Goal: Transaction & Acquisition: Purchase product/service

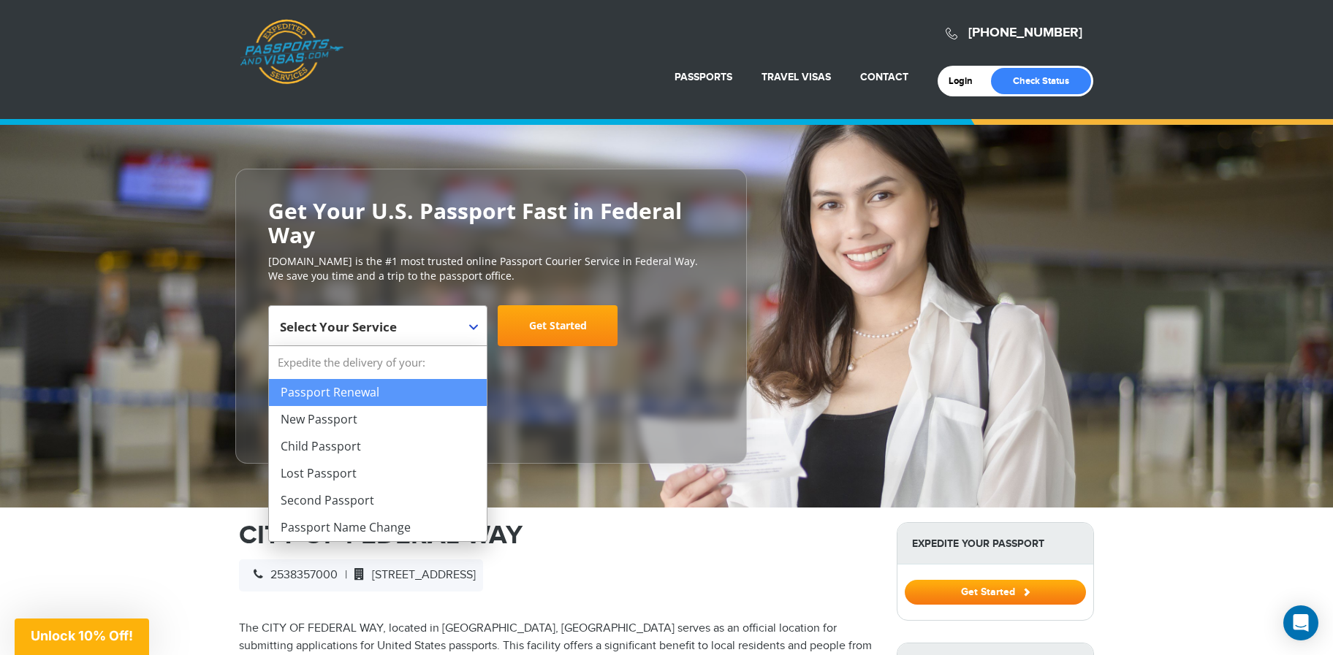
click at [462, 320] on span "Select Your Service" at bounding box center [376, 331] width 192 height 41
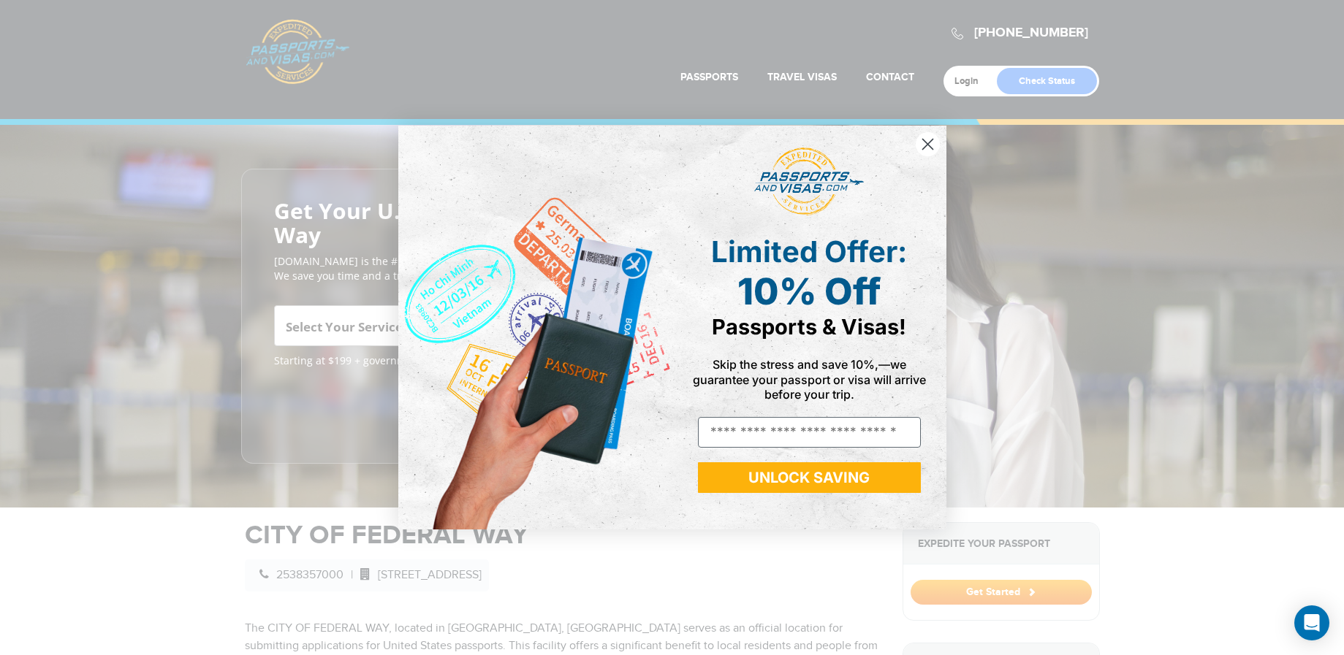
click at [318, 425] on div "Close dialog Limited Offer: 10% Off Passports & Visas! Skip the stress and save…" at bounding box center [672, 327] width 1344 height 655
click at [927, 148] on circle "Close dialog" at bounding box center [927, 144] width 24 height 24
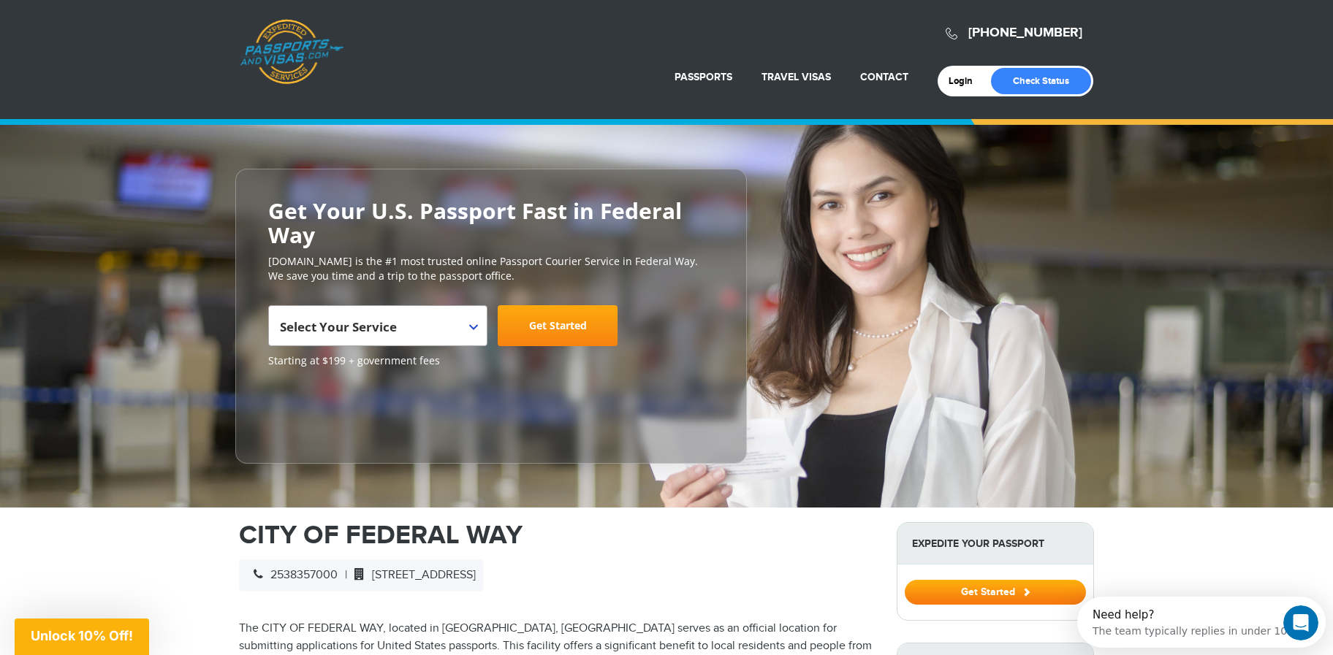
click at [559, 332] on link "Get Started" at bounding box center [558, 325] width 120 height 41
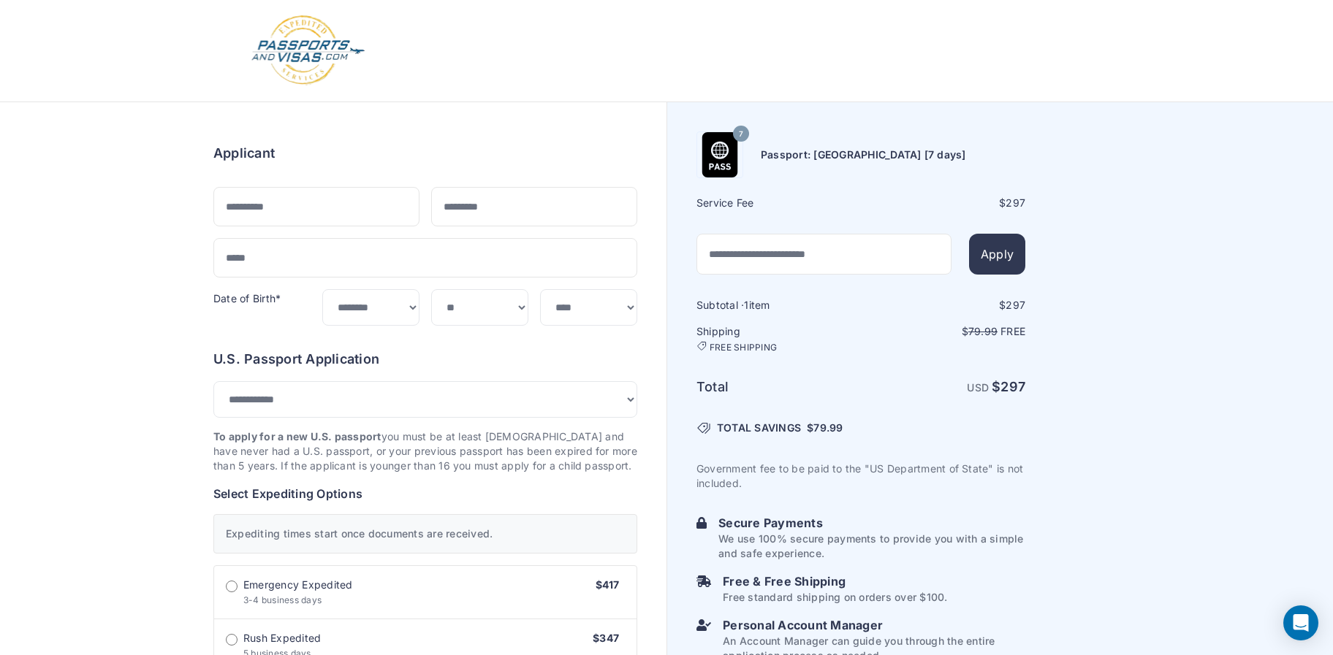
select select "***"
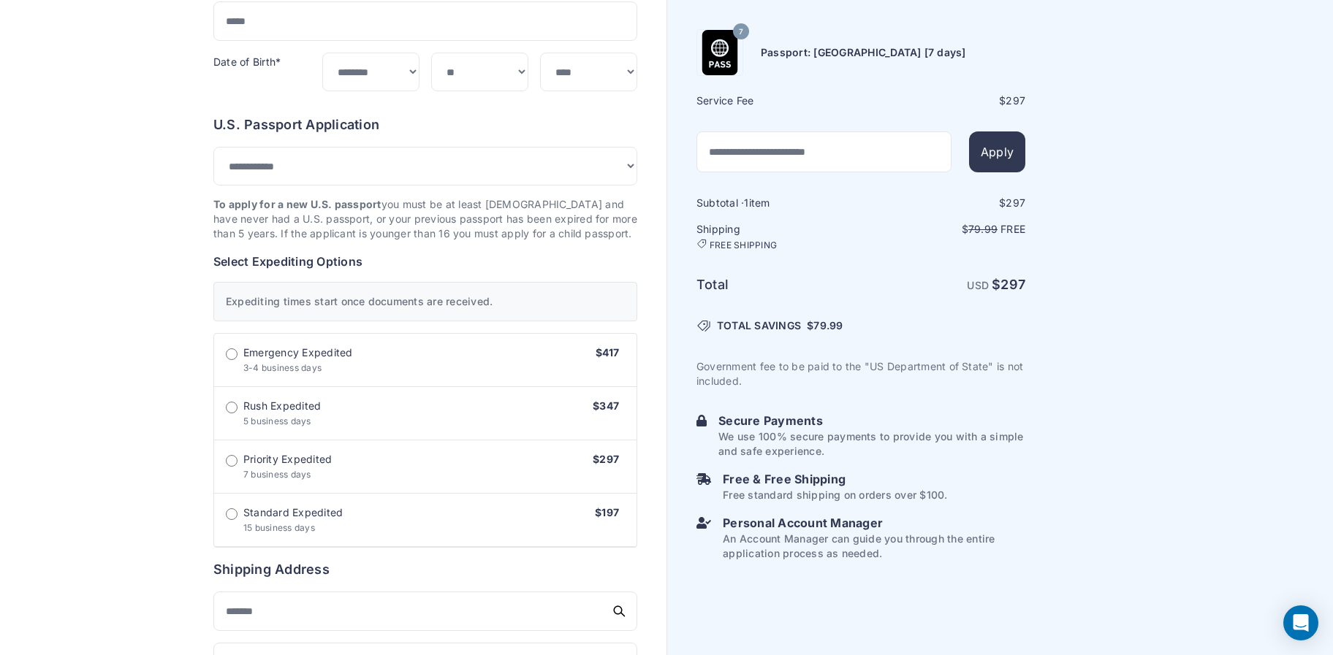
scroll to position [237, 0]
